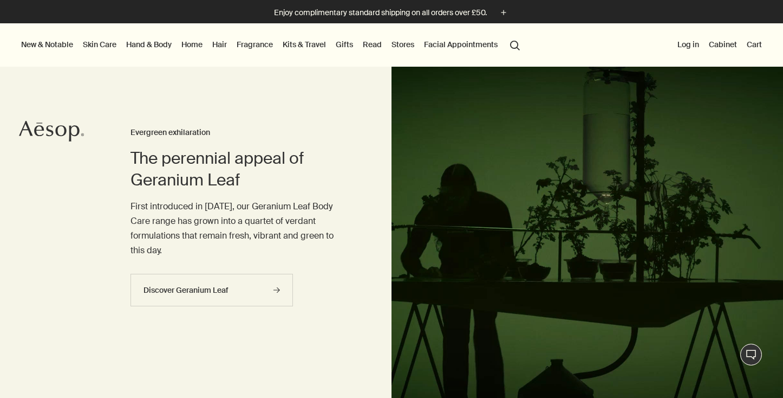
click at [98, 48] on link "Skin Care" at bounding box center [100, 44] width 38 height 14
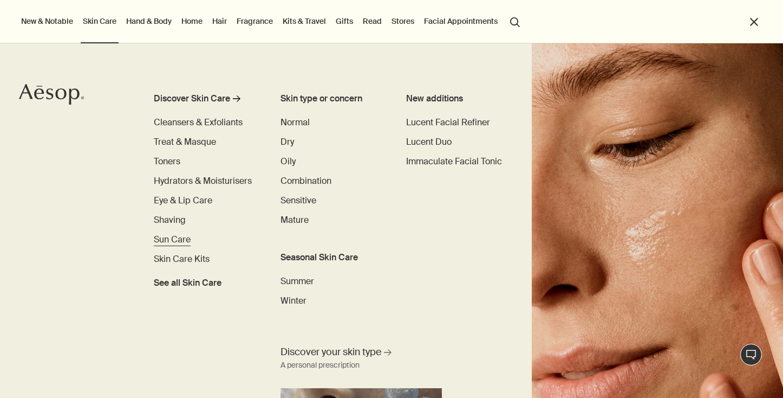
click at [180, 240] on span "Sun Care" at bounding box center [172, 239] width 37 height 11
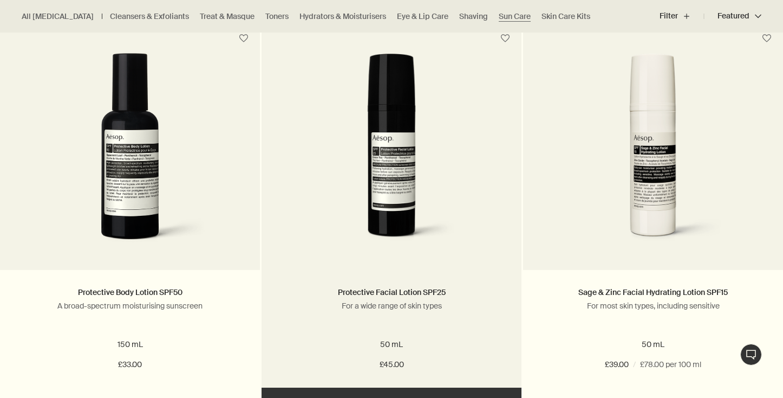
scroll to position [719, 0]
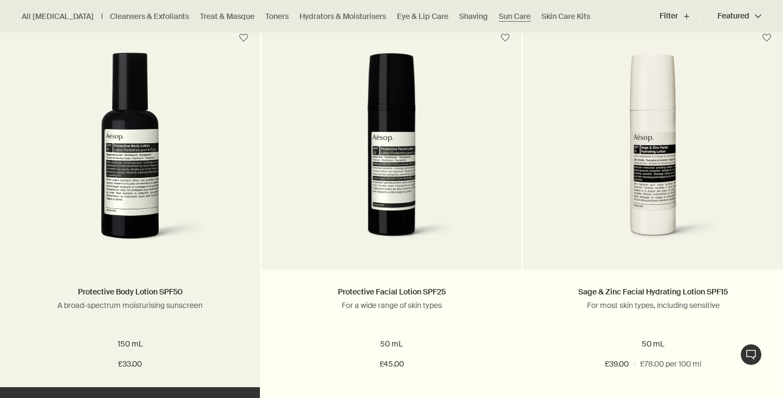
click at [224, 174] on picture at bounding box center [130, 153] width 228 height 200
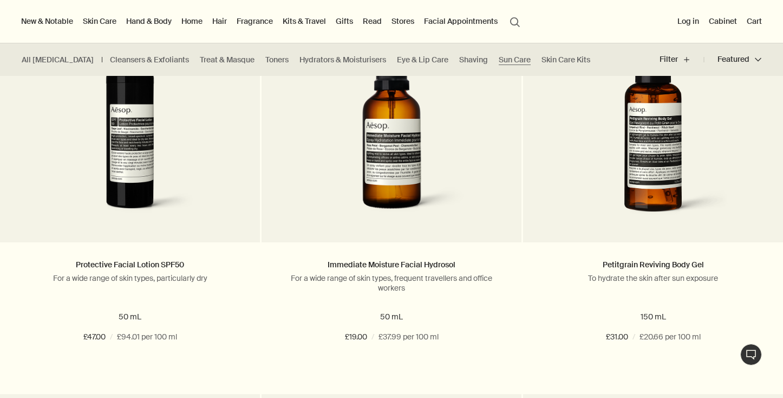
scroll to position [347, 0]
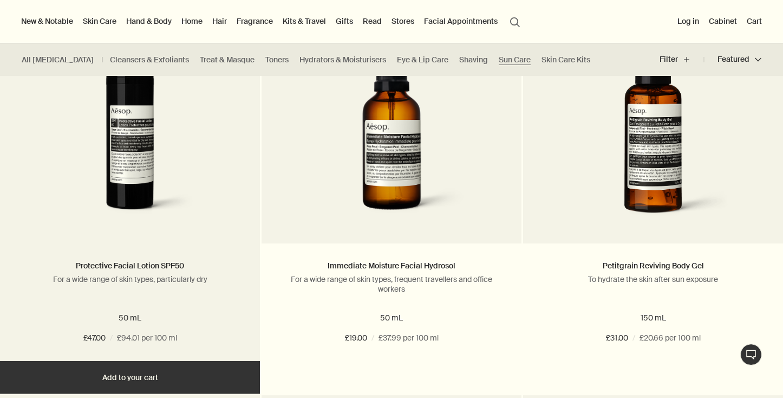
click at [229, 159] on picture at bounding box center [130, 127] width 228 height 200
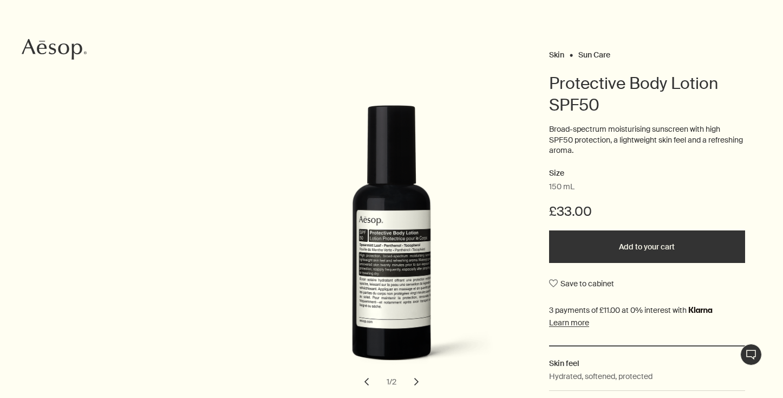
scroll to position [152, 0]
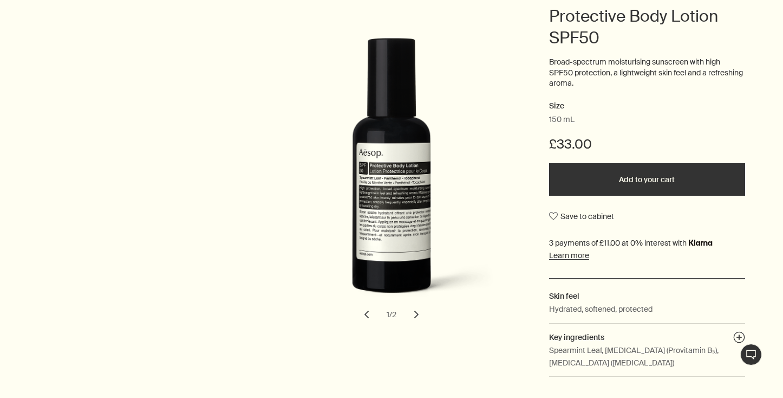
click at [418, 315] on button "chevron" at bounding box center [417, 314] width 24 height 24
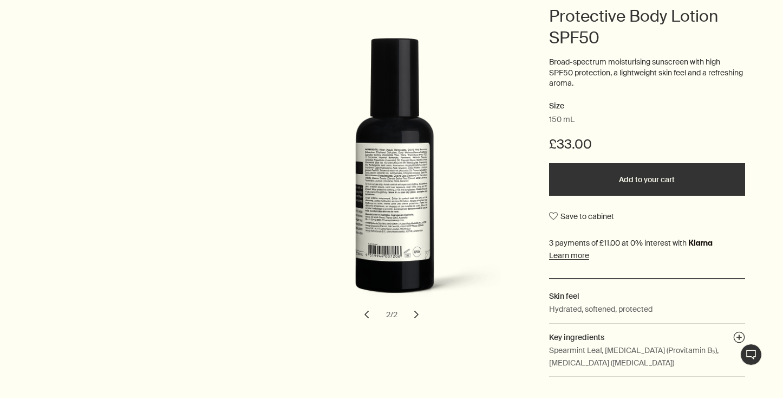
click at [418, 315] on button "chevron" at bounding box center [417, 314] width 24 height 24
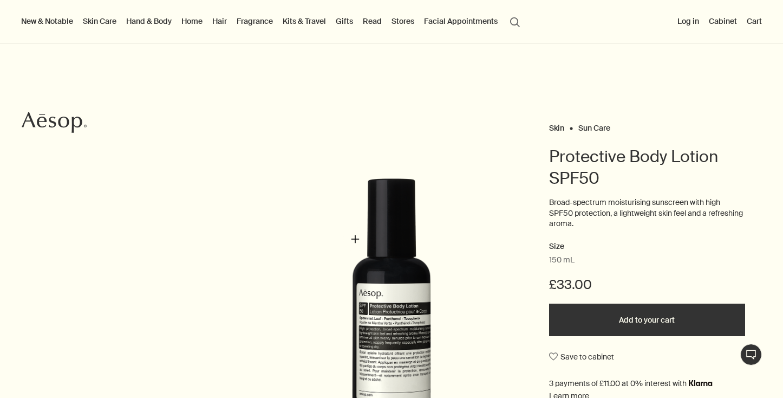
scroll to position [0, 0]
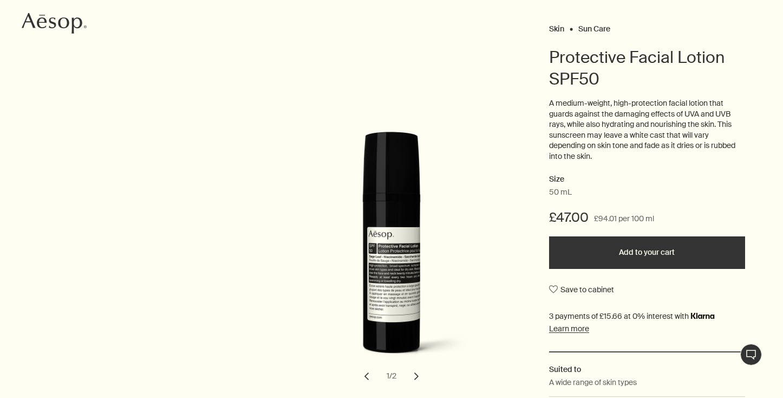
scroll to position [146, 0]
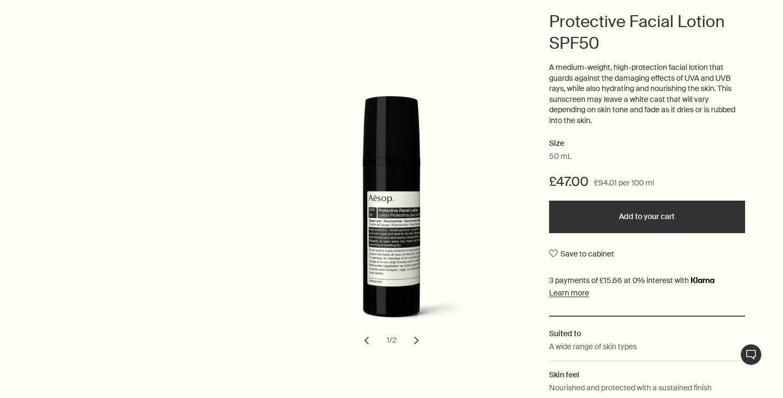
click at [413, 339] on button "chevron" at bounding box center [417, 340] width 24 height 24
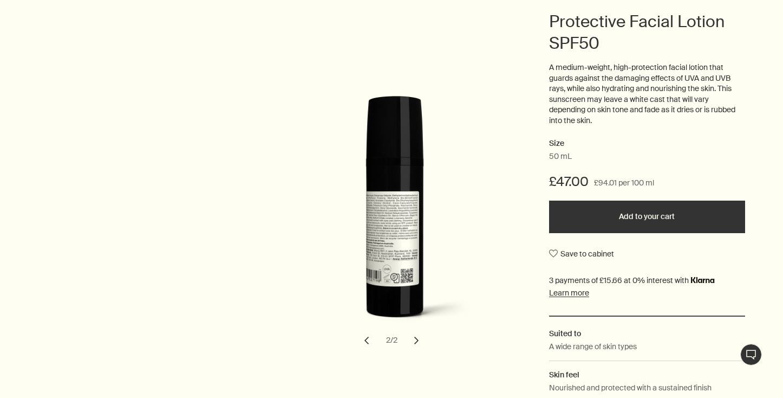
click at [413, 339] on button "chevron" at bounding box center [417, 340] width 24 height 24
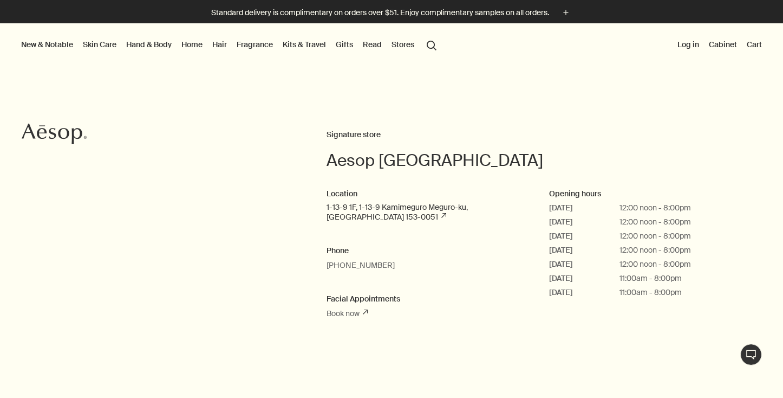
click at [354, 208] on link "1-13-9 1F, 1-13-9 Kamimeguro Meguro-ku, Tokyo 153-0051 rightUpArrow" at bounding box center [428, 212] width 202 height 20
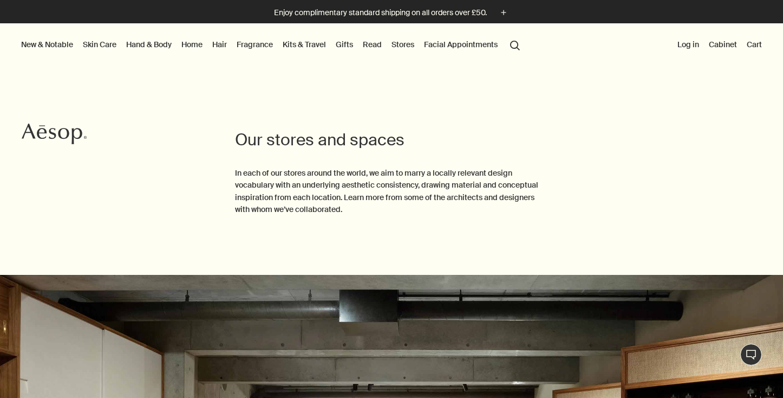
click at [294, 187] on p "In each of our stores around the world, we aim to marry a locally relevant desi…" at bounding box center [391, 191] width 313 height 49
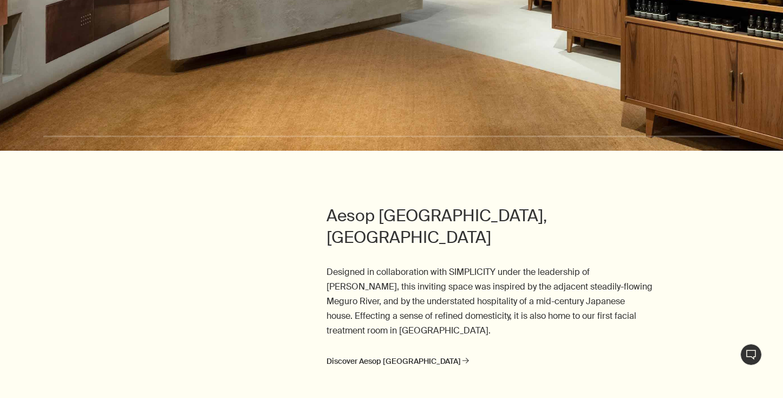
scroll to position [583, 0]
